Goal: Task Accomplishment & Management: Complete application form

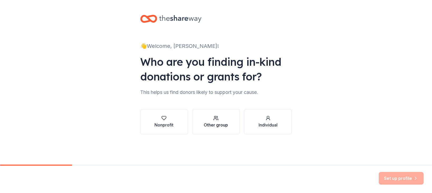
click at [213, 123] on div "Other group" at bounding box center [216, 125] width 24 height 6
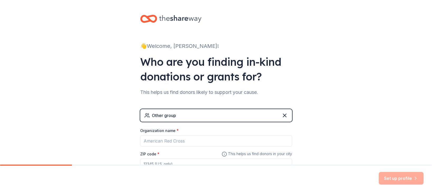
scroll to position [40, 0]
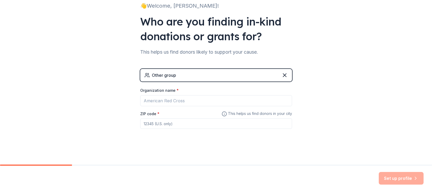
click at [189, 76] on div "Other group" at bounding box center [216, 75] width 152 height 13
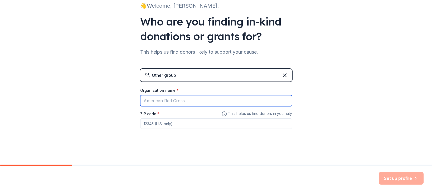
click at [168, 103] on input "Organization name *" at bounding box center [216, 100] width 152 height 11
drag, startPoint x: 191, startPoint y: 100, endPoint x: 126, endPoint y: 93, distance: 65.2
click at [126, 93] on div "👋 Welcome, [PERSON_NAME]! Who are you finding in-kind donations or grants for? …" at bounding box center [216, 62] width 432 height 205
paste input "[GEOGRAPHIC_DATA]"
type input "[PERSON_NAME][GEOGRAPHIC_DATA]"
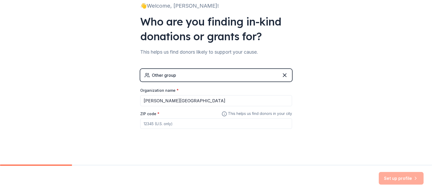
click at [154, 124] on input "ZIP code *" at bounding box center [216, 124] width 152 height 11
type input "75218"
click at [201, 142] on div "👋 Welcome, [PERSON_NAME]! Who are you finding in-kind donations or grants for? …" at bounding box center [216, 62] width 169 height 205
click at [401, 178] on button "Set up profile" at bounding box center [401, 178] width 45 height 13
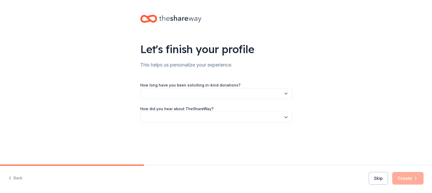
click at [278, 95] on button "button" at bounding box center [216, 93] width 152 height 11
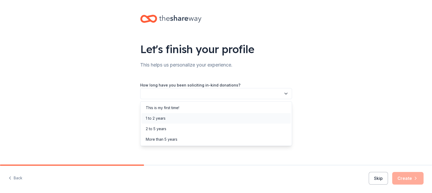
click at [237, 115] on div "1 to 2 years" at bounding box center [215, 118] width 149 height 11
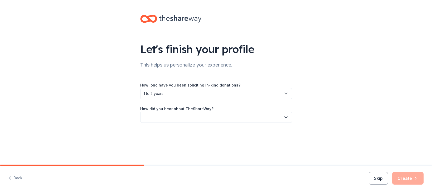
click at [222, 111] on div "How did you hear about TheShareWay?" at bounding box center [216, 114] width 152 height 17
click at [223, 117] on button "button" at bounding box center [216, 117] width 152 height 11
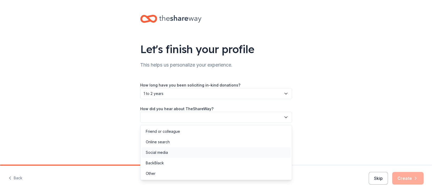
click at [179, 152] on div "Social media" at bounding box center [215, 153] width 149 height 11
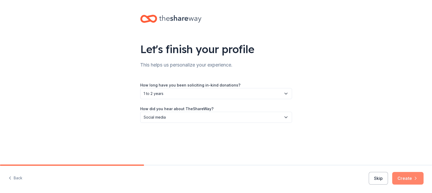
click at [408, 180] on button "Create" at bounding box center [407, 178] width 31 height 13
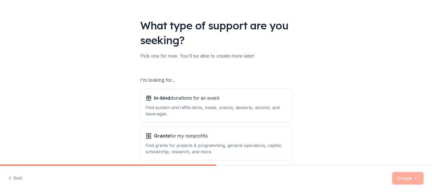
scroll to position [48, 0]
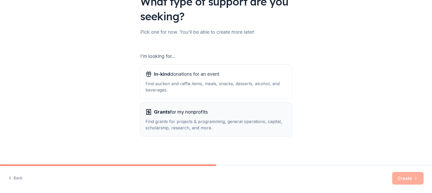
click at [211, 120] on div "Find grants for projects & programming, general operations, capital, scholarshi…" at bounding box center [215, 125] width 141 height 13
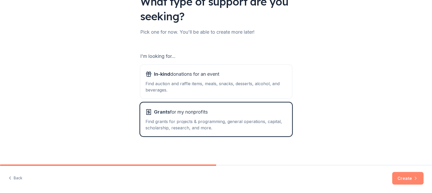
click at [411, 181] on button "Create" at bounding box center [407, 178] width 31 height 13
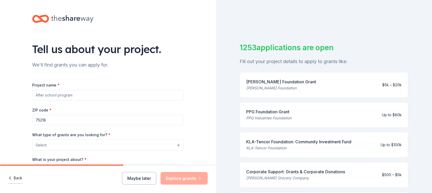
click at [20, 178] on button "Back" at bounding box center [15, 178] width 14 height 11
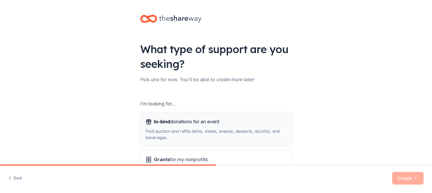
click at [174, 129] on div "Find auction and raffle items, meals, snacks, desserts, alcohol, and beverages." at bounding box center [215, 134] width 141 height 13
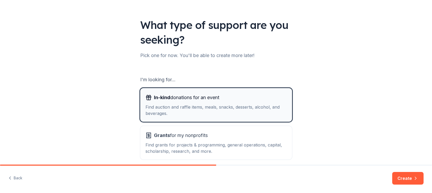
scroll to position [48, 0]
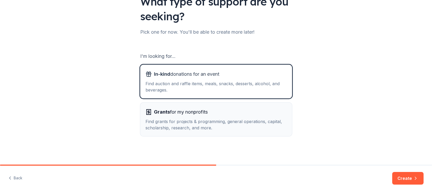
click at [175, 123] on div "Find grants for projects & programming, general operations, capital, scholarshi…" at bounding box center [215, 125] width 141 height 13
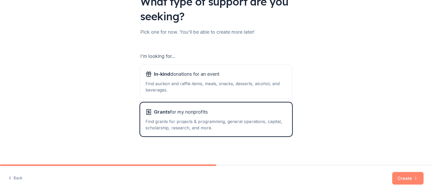
click at [409, 182] on button "Create" at bounding box center [407, 178] width 31 height 13
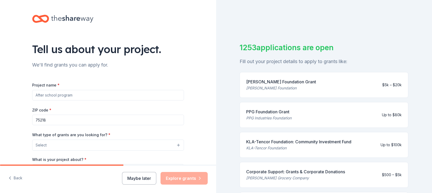
scroll to position [45, 0]
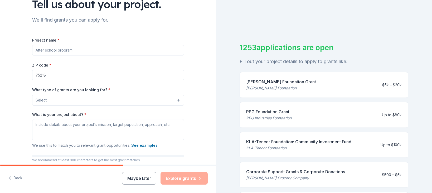
click at [59, 49] on input "Project name *" at bounding box center [108, 50] width 152 height 11
click at [83, 100] on button "Select" at bounding box center [108, 100] width 152 height 11
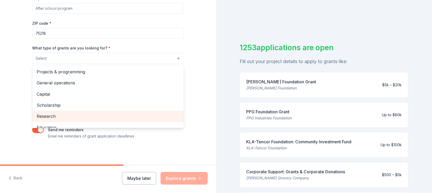
scroll to position [78, 0]
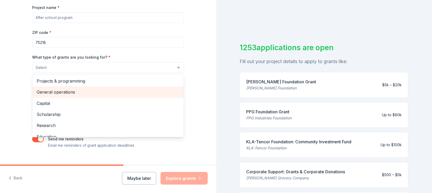
click at [75, 92] on span "General operations" at bounding box center [108, 92] width 143 height 7
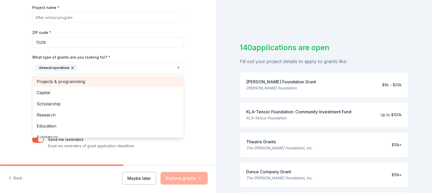
click at [75, 83] on span "Projects & programming" at bounding box center [108, 81] width 143 height 7
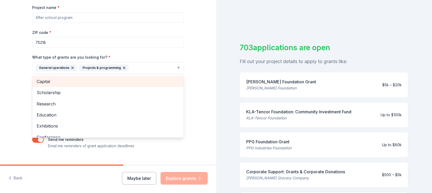
click at [73, 85] on span "Capital" at bounding box center [108, 81] width 143 height 7
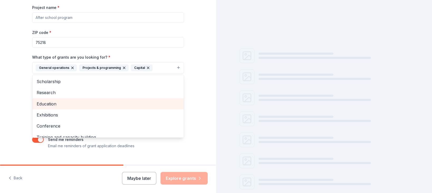
click at [68, 101] on span "Education" at bounding box center [108, 104] width 143 height 7
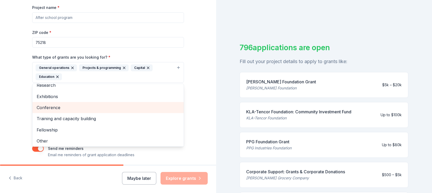
click at [62, 109] on span "Conference" at bounding box center [108, 107] width 143 height 7
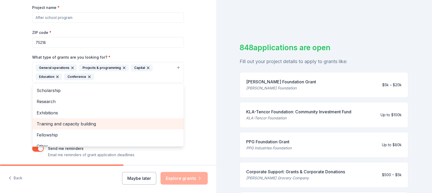
scroll to position [6, 0]
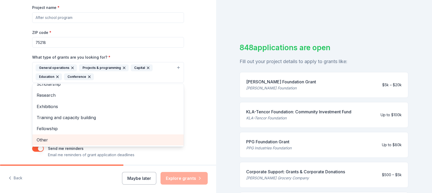
click at [49, 137] on span "Other" at bounding box center [108, 140] width 143 height 7
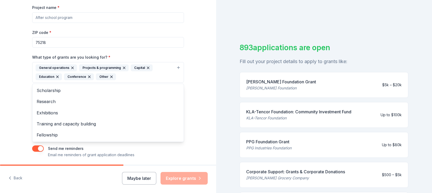
click at [19, 95] on div "Tell us about your project. We'll find grants you can apply for. Project name *…" at bounding box center [108, 52] width 216 height 261
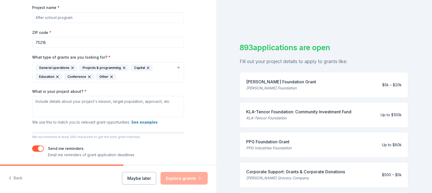
scroll to position [45, 0]
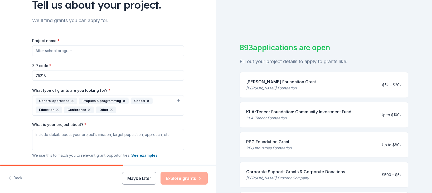
click at [59, 50] on input "Project name *" at bounding box center [108, 51] width 152 height 11
paste input "[PERSON_NAME][GEOGRAPHIC_DATA]"
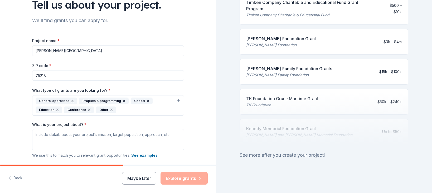
scroll to position [96, 0]
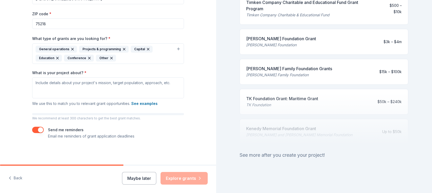
type input "[PERSON_NAME][GEOGRAPHIC_DATA]"
click at [71, 89] on textarea "What is your project about? *" at bounding box center [108, 87] width 152 height 21
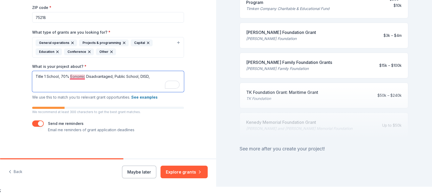
click at [78, 78] on textarea "Title 1 School, 70% Eonomic Disadvantaged, Public School, DISD," at bounding box center [108, 81] width 152 height 21
click at [164, 77] on textarea "Title 1 School, 70% Economically Disadvantaged, Public School, DISD," at bounding box center [108, 81] width 152 height 21
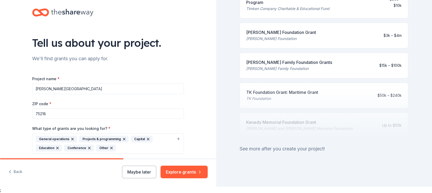
scroll to position [90, 0]
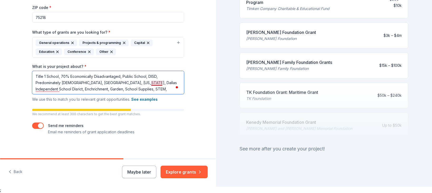
click at [157, 83] on textarea "Title 1 School, 70% Economically Disadvantaged, Public School, DISD, Predominat…" at bounding box center [108, 82] width 152 height 23
click at [47, 90] on textarea "Title 1 School, 70% Economically Disadvantaged, Public School, DISD, Predominat…" at bounding box center [108, 82] width 152 height 23
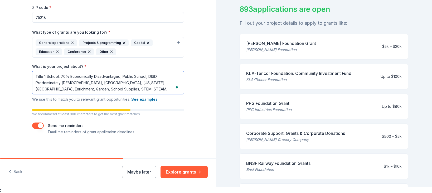
scroll to position [0, 0]
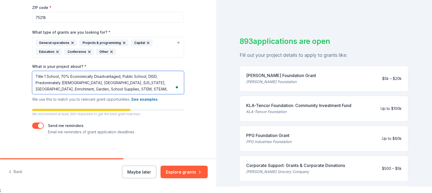
click at [59, 77] on textarea "Title 1 School, 70% Economically Disadvantaged, Public School, DISD, Predominat…" at bounding box center [108, 82] width 152 height 23
click at [160, 89] on textarea "Title 1 School, 70% Economically Disadvantaged, Public School, DISD, Predominat…" at bounding box center [108, 82] width 152 height 23
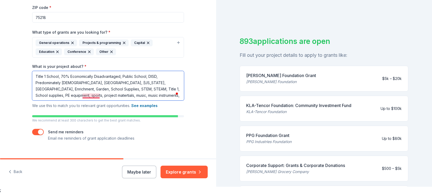
click at [90, 94] on textarea "Title 1 School, 70% Economically Disadvantaged, Public School, DISD, Predominat…" at bounding box center [108, 86] width 152 height 30
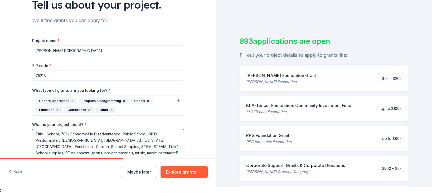
scroll to position [105, 0]
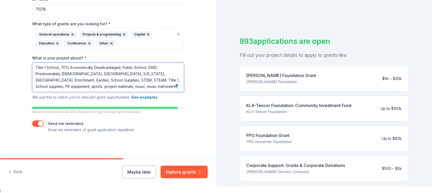
type textarea "Title 1 School, 70% Economically Disadvantaged, Public School, DISD, Predominat…"
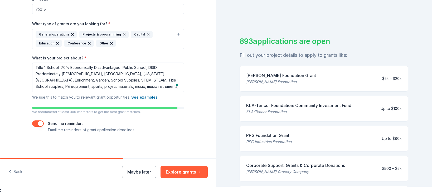
click at [37, 125] on button "button" at bounding box center [38, 124] width 12 height 6
click at [176, 173] on button "Explore grants" at bounding box center [183, 172] width 47 height 13
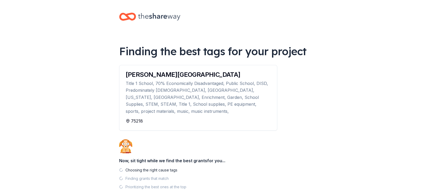
scroll to position [32, 0]
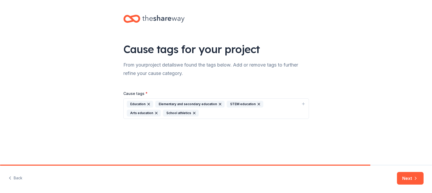
click at [186, 113] on div "Education Elementary and secondary education STEM education Arts education Scho…" at bounding box center [213, 109] width 172 height 16
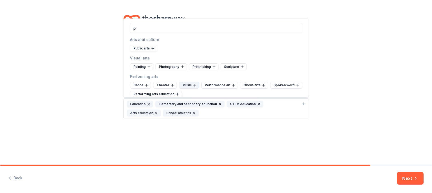
type input "p"
click at [186, 85] on div "Music" at bounding box center [189, 85] width 20 height 7
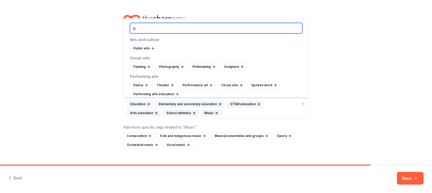
click at [145, 30] on input "p" at bounding box center [216, 28] width 172 height 11
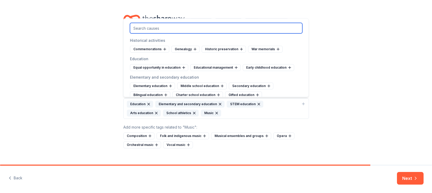
scroll to position [193, 0]
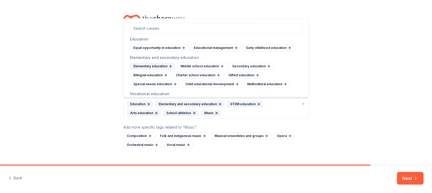
click at [159, 67] on div "Elementary education" at bounding box center [152, 66] width 45 height 7
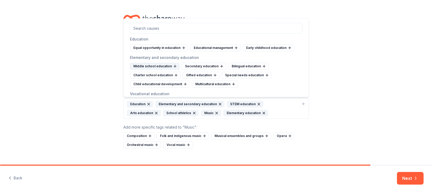
click at [154, 67] on div "Middle school education" at bounding box center [155, 66] width 50 height 7
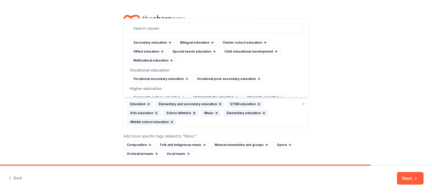
scroll to position [187, 0]
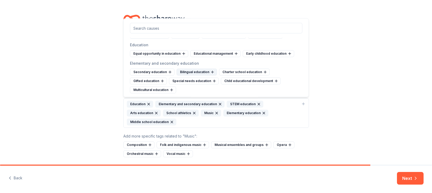
click at [205, 74] on div "Bilingual education" at bounding box center [197, 72] width 40 height 7
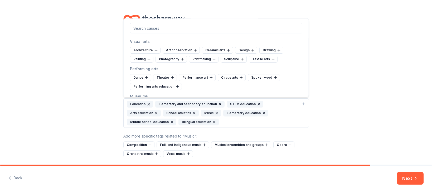
scroll to position [55, 0]
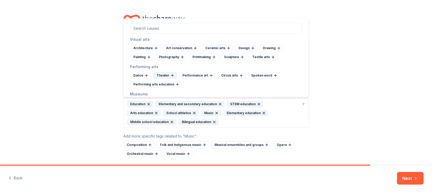
click at [165, 77] on div "Theater" at bounding box center [165, 75] width 24 height 7
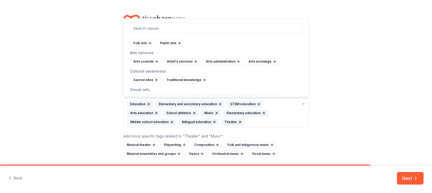
scroll to position [0, 0]
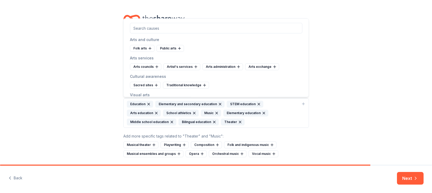
click at [323, 37] on div "Cause tags for your project From your project details we found the tags below. …" at bounding box center [216, 91] width 432 height 183
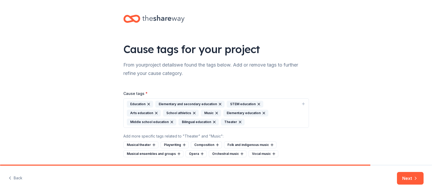
scroll to position [18, 0]
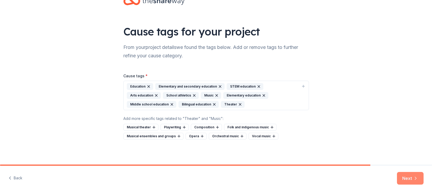
click at [411, 179] on button "Next" at bounding box center [410, 178] width 27 height 13
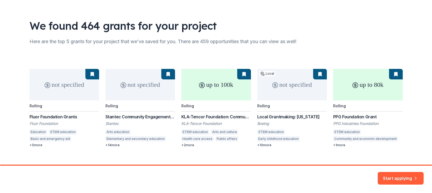
scroll to position [31, 0]
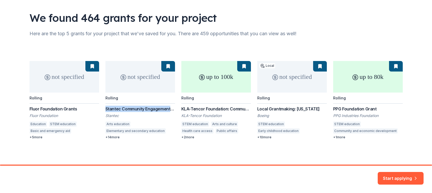
drag, startPoint x: 105, startPoint y: 109, endPoint x: 170, endPoint y: 110, distance: 64.8
click at [170, 110] on div "not specified Rolling [MEDICAL_DATA] Foundation Grants [MEDICAL_DATA] Foundatio…" at bounding box center [216, 100] width 373 height 79
copy div "Stantec Community Engagement"
drag, startPoint x: 82, startPoint y: 112, endPoint x: 28, endPoint y: 110, distance: 53.3
click at [28, 110] on div "We found 464 grants for your project Here are the top 5 grants for your project…" at bounding box center [216, 67] width 390 height 196
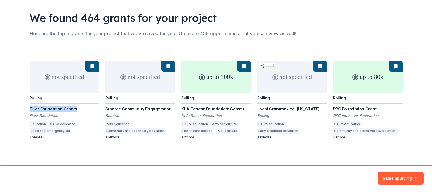
copy div "Fluor Foundation Grants"
